Goal: Obtain resource: Download file/media

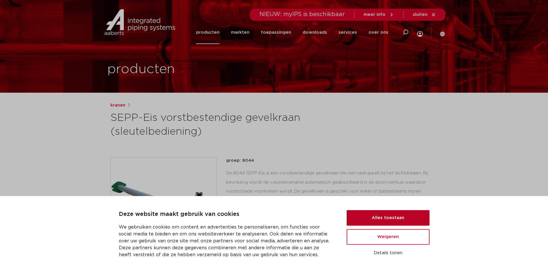
click at [382, 218] on button "Alles toestaan" at bounding box center [388, 218] width 83 height 16
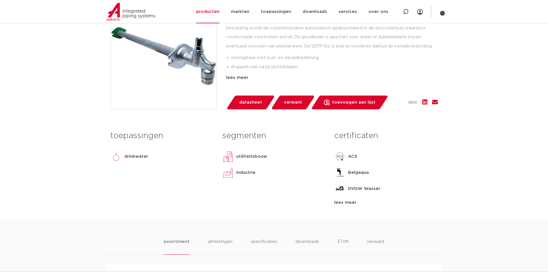
scroll to position [173, 0]
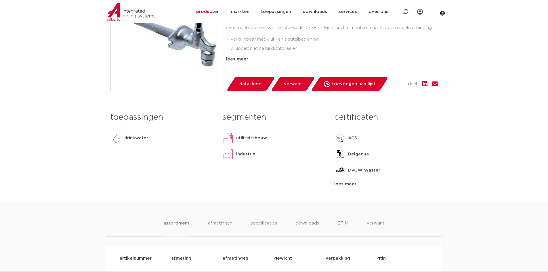
click at [349, 185] on div "lees meer" at bounding box center [385, 184] width 103 height 7
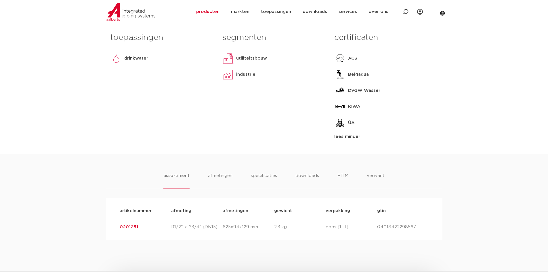
scroll to position [259, 0]
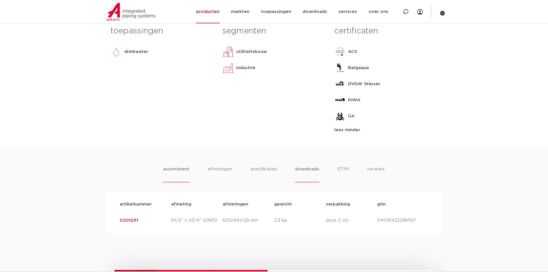
click at [307, 169] on li "downloads" at bounding box center [307, 174] width 24 height 16
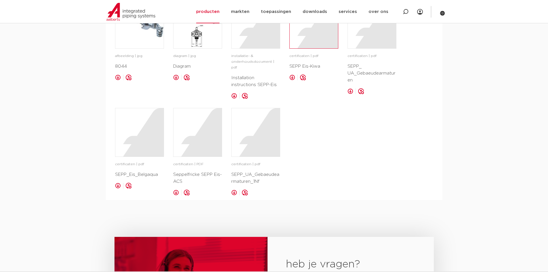
scroll to position [460, 0]
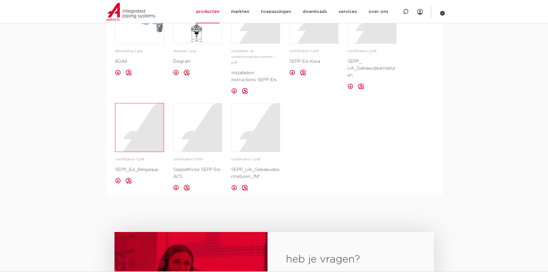
click at [147, 114] on div at bounding box center [139, 127] width 48 height 48
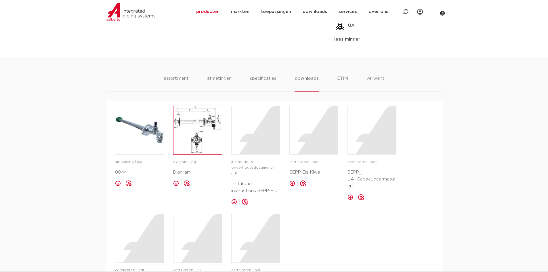
scroll to position [345, 0]
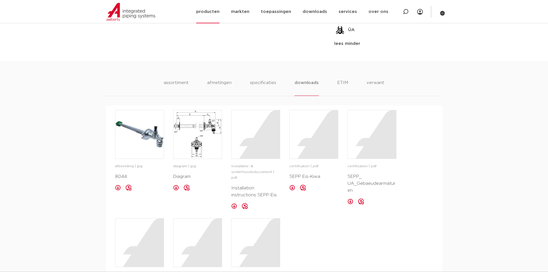
click at [133, 14] on img at bounding box center [130, 12] width 49 height 18
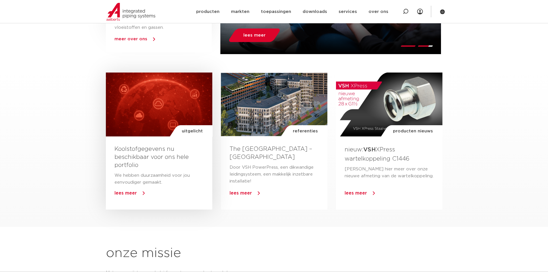
scroll to position [374, 0]
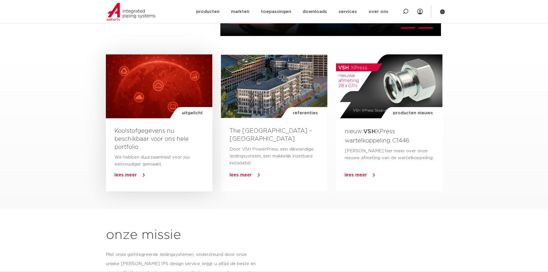
click at [129, 175] on span "lees meer" at bounding box center [125, 175] width 22 height 5
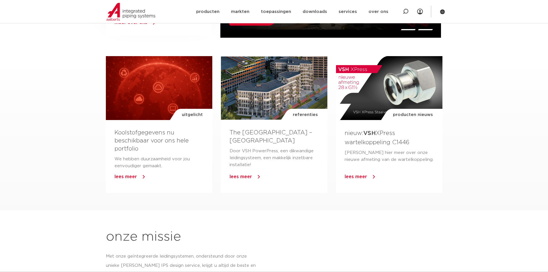
scroll to position [228, 0]
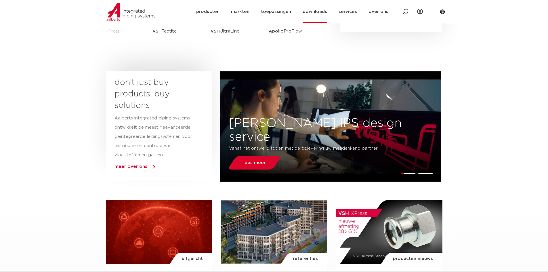
click at [313, 11] on link "downloads" at bounding box center [315, 12] width 24 height 22
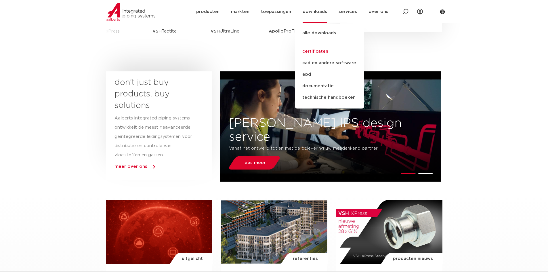
click at [322, 52] on link "certificaten" at bounding box center [329, 52] width 69 height 12
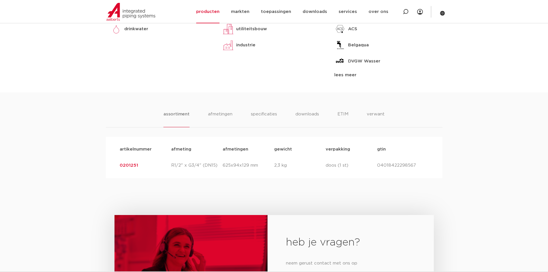
scroll to position [259, 0]
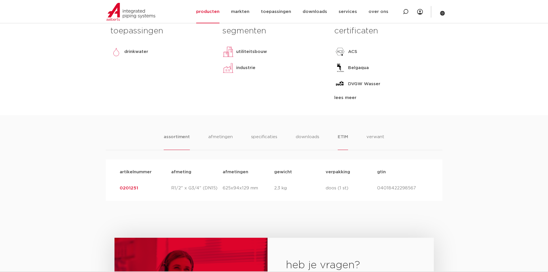
click at [342, 137] on li "ETIM" at bounding box center [343, 141] width 10 height 16
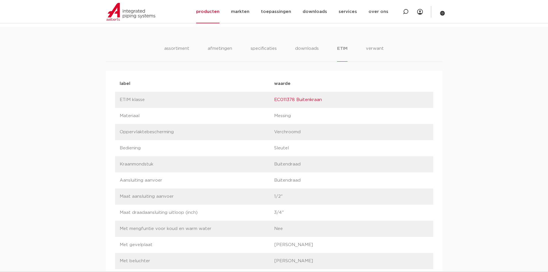
scroll to position [345, 0]
click at [302, 52] on li "downloads" at bounding box center [307, 55] width 24 height 16
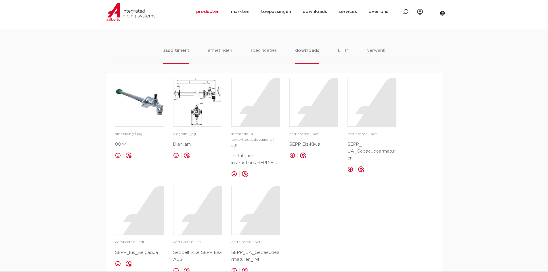
click at [177, 52] on li "assortiment" at bounding box center [176, 55] width 26 height 16
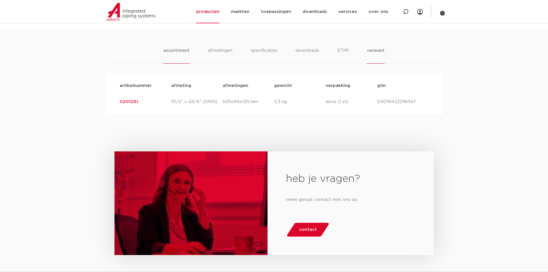
click at [373, 51] on li "verwant" at bounding box center [376, 55] width 18 height 16
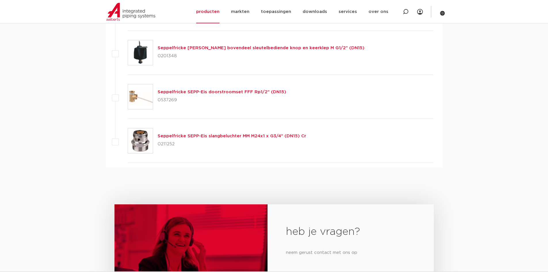
scroll to position [834, 0]
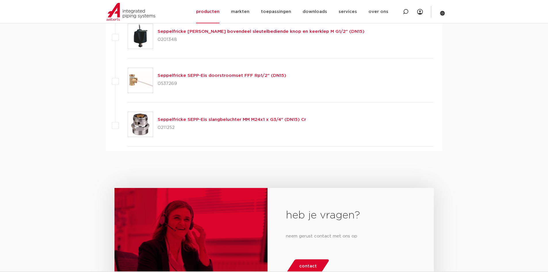
click at [274, 119] on link "Seppelfricke SEPP-Eis slangbeluchter MM M24x1 x G3/4" (DN15) Cr" at bounding box center [232, 119] width 148 height 4
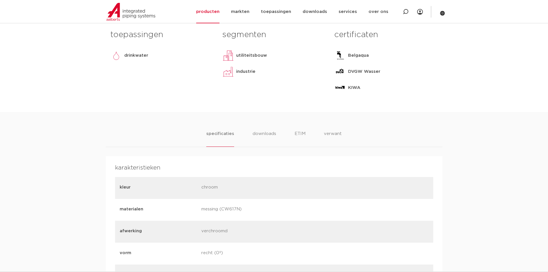
scroll to position [259, 0]
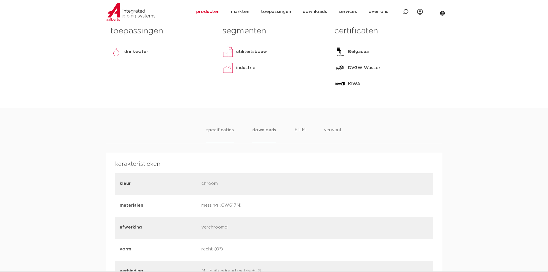
click at [265, 131] on li "downloads" at bounding box center [264, 135] width 24 height 16
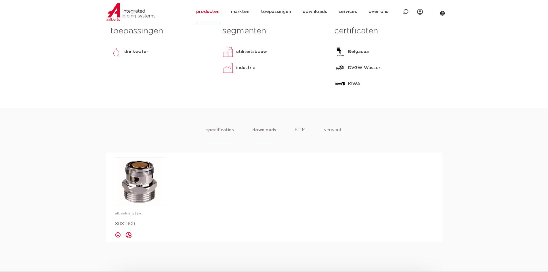
click at [221, 131] on li "specificaties" at bounding box center [220, 135] width 28 height 16
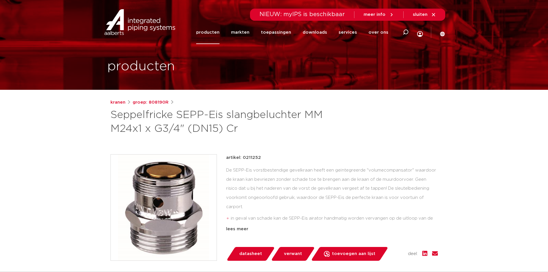
scroll to position [0, 0]
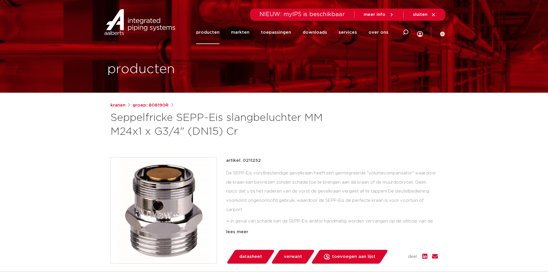
click at [127, 20] on img at bounding box center [140, 22] width 74 height 26
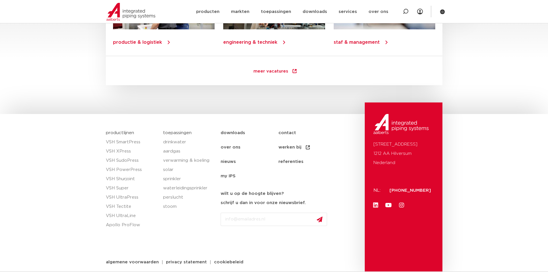
scroll to position [820, 0]
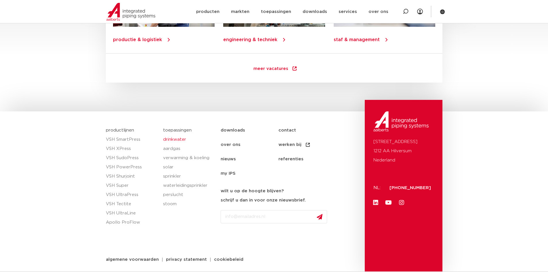
click at [175, 141] on link "drinkwater" at bounding box center [189, 139] width 52 height 9
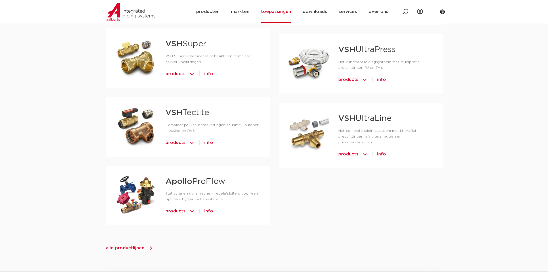
scroll to position [460, 0]
